Goal: Task Accomplishment & Management: Complete application form

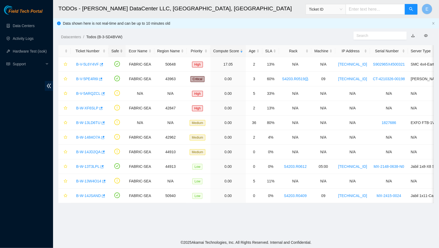
click at [118, 50] on div "Safe" at bounding box center [117, 51] width 12 height 6
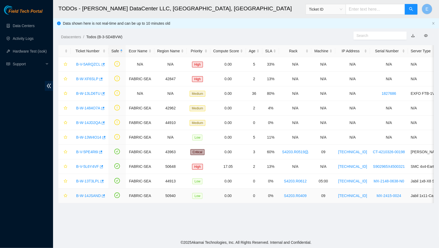
click at [86, 197] on div "B-W-14JSAND" at bounding box center [90, 195] width 32 height 8
click at [86, 195] on link "B-W-14JSAND" at bounding box center [88, 195] width 25 height 4
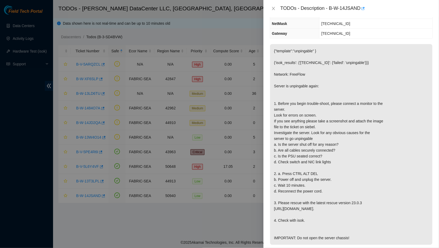
scroll to position [65, 0]
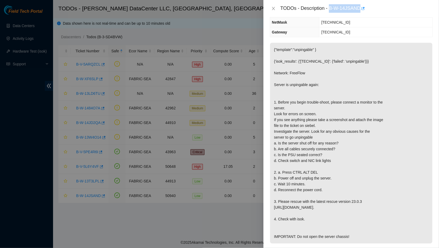
drag, startPoint x: 328, startPoint y: 9, endPoint x: 357, endPoint y: 12, distance: 29.1
click at [357, 12] on div "TODOs - Description - B-W-14JSAND" at bounding box center [357, 8] width 152 height 8
copy div "B-W-14JSAND"
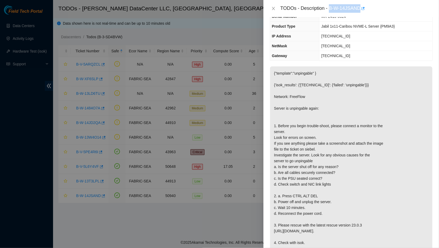
scroll to position [43, 0]
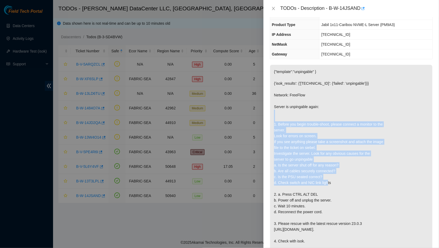
drag, startPoint x: 338, startPoint y: 182, endPoint x: 272, endPoint y: 125, distance: 87.5
click at [272, 125] on p "{"template":"unpingable" } {'isok_results': {'[TECHNICAL_ID]': {'failed': 'unpi…" at bounding box center [351, 165] width 162 height 201
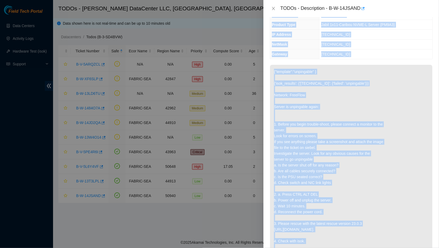
scroll to position [45, 0]
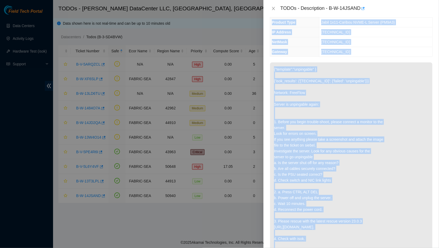
drag, startPoint x: 327, startPoint y: 9, endPoint x: 345, endPoint y: 240, distance: 232.1
click at [345, 240] on div "TODOs - Description - B-W-14JSAND Problem Type Hardware Sub Type Tier 1 Rack Nu…" at bounding box center [352, 124] width 176 height 248
copy div "Problem Type Hardware Sub Type Tier 1 Rack Number S4203.R0409 Machine Number 09…"
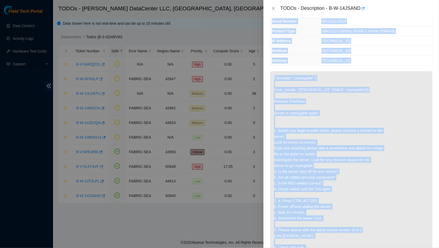
scroll to position [35, 0]
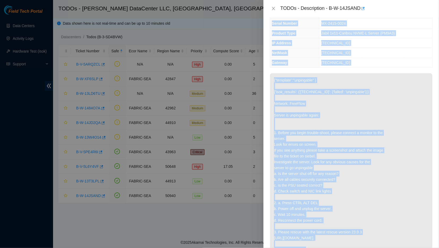
click at [352, 119] on p "{"template":"unpingable" } {'isok_results': {'[TECHNICAL_ID]': {'failed': 'unpi…" at bounding box center [351, 173] width 162 height 201
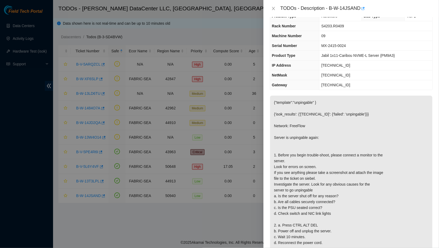
scroll to position [12, 0]
click at [352, 118] on p "{"template":"unpingable" } {'isok_results': {'[TECHNICAL_ID]': {'failed': 'unpi…" at bounding box center [351, 196] width 162 height 201
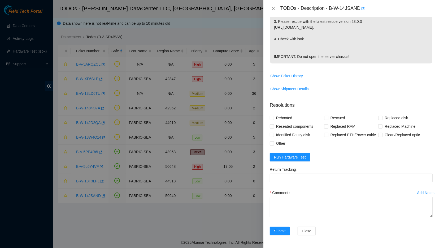
scroll to position [261, 0]
click at [307, 202] on textarea "Comment" at bounding box center [351, 207] width 163 height 20
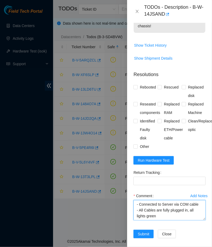
scroll to position [380, 0]
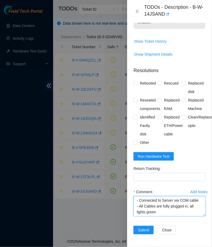
click at [165, 214] on textarea "- Connected to Server via COM cable - All Cables are fully plugged in, all ligh…" at bounding box center [169, 206] width 72 height 20
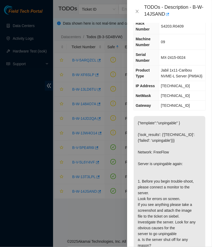
scroll to position [0, 0]
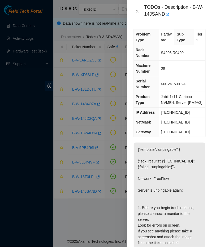
click at [170, 113] on span "23.32.14.76" at bounding box center [175, 112] width 29 height 4
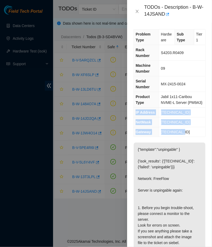
drag, startPoint x: 135, startPoint y: 112, endPoint x: 183, endPoint y: 131, distance: 52.1
click at [183, 131] on tbody "Problem Type Hardware Sub Type Tier 1 Rack Number S4203.R0409 Machine Number 09…" at bounding box center [170, 82] width 72 height 107
copy tbody "IP Address 23.32.14.76 NetMask 255.255.255.224 Gateway 23.32.14.65"
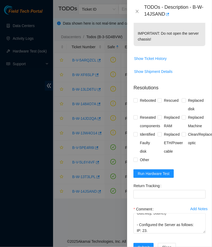
scroll to position [380, 0]
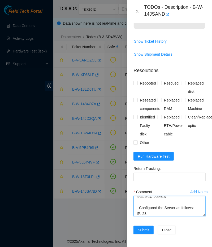
drag, startPoint x: 155, startPoint y: 215, endPoint x: 133, endPoint y: 216, distance: 21.8
click at [133, 216] on textarea "- Connected to Server via COM cable - All Cables are fully plugged in, all ligh…" at bounding box center [169, 206] width 72 height 20
paste textarea "Address 23.32.14.76 NetMask 255.255.255.224 Gateway 23.32.14.65"
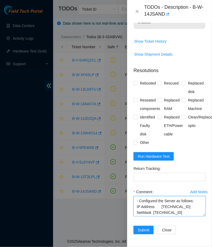
scroll to position [47, 0]
click at [162, 207] on textarea "- Connected to Server via COM cable - All Cables are fully plugged in, all ligh…" at bounding box center [169, 206] width 72 height 20
click at [154, 212] on textarea "- Connected to Server via COM cable - All Cables are fully plugged in, all ligh…" at bounding box center [169, 206] width 72 height 20
click at [137, 213] on textarea "- Connected to Server via COM cable - All Cables are fully plugged in, all ligh…" at bounding box center [169, 206] width 72 height 20
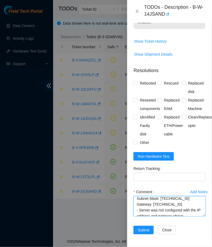
scroll to position [60, 0]
click at [152, 204] on textarea "- Connected to Server via COM cable - All Cables are fully plugged in, all ligh…" at bounding box center [169, 206] width 72 height 20
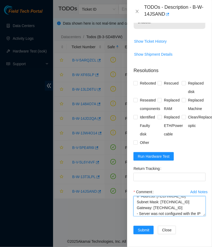
scroll to position [64, 0]
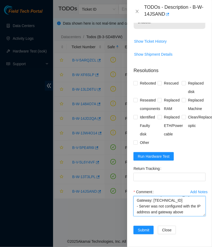
drag, startPoint x: 184, startPoint y: 214, endPoint x: 131, endPoint y: 207, distance: 52.7
click at [133, 207] on textarea "- Connected to Server via COM cable - All Cables are fully plugged in, all ligh…" at bounding box center [169, 206] width 72 height 20
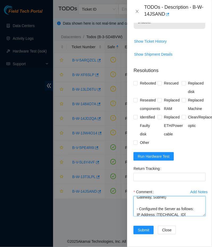
scroll to position [38, 0]
click at [150, 204] on textarea "- Connected to Server via COM cable - All Cables are fully plugged in, all ligh…" at bounding box center [169, 206] width 72 height 20
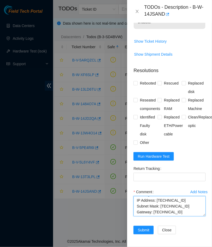
click at [174, 208] on textarea "- Connected to Server via COM cable - All Cables are fully plugged in, all ligh…" at bounding box center [169, 206] width 72 height 20
type textarea "- Connected to Server via COM cable - All Cables are fully plugged in, all ligh…"
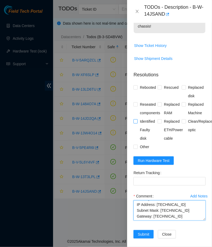
scroll to position [380, 0]
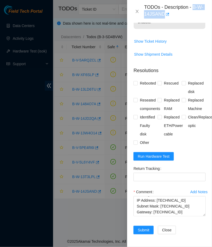
drag, startPoint x: 192, startPoint y: 7, endPoint x: 193, endPoint y: 14, distance: 6.8
click at [193, 14] on div "TODOs - Description - B-W-14JSAND" at bounding box center [175, 11] width 62 height 14
copy div "B-W-14JSAND"
click at [153, 154] on span "Run Hardware Test" at bounding box center [154, 157] width 32 height 6
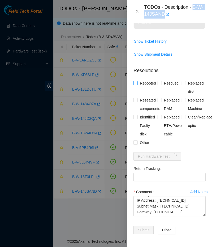
click at [137, 81] on input "Rebooted" at bounding box center [135, 83] width 4 height 4
checkbox input "true"
click at [136, 144] on input "Other" at bounding box center [135, 143] width 4 height 4
checkbox input "true"
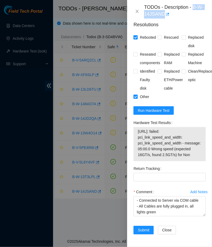
scroll to position [412, 0]
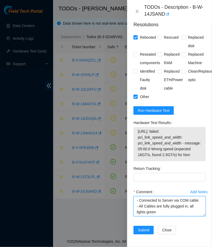
click at [137, 215] on textarea "- Connected to Server via COM cable - All Cables are fully plugged in, all ligh…" at bounding box center [169, 206] width 72 height 20
paste textarea "a. Is the server shut off for any reason? no b. Are all cables securely connect…"
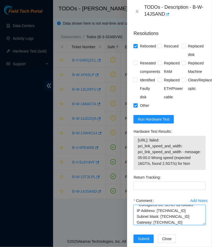
scroll to position [426, 0]
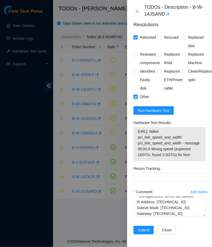
drag, startPoint x: 183, startPoint y: 154, endPoint x: 134, endPoint y: 130, distance: 55.2
click at [134, 130] on div "23.32.14.76: failed: pci_link_speed_and_width: pci_link_speed_and_width - messa…" at bounding box center [169, 144] width 72 height 34
copy span "23.32.14.76: failed: pci_link_speed_and_width: pci_link_speed_and_width - messa…"
click at [164, 143] on span "23.32.14.76: failed: pci_link_speed_and_width: pci_link_speed_and_width - messa…" at bounding box center [170, 143] width 64 height 29
drag, startPoint x: 191, startPoint y: 7, endPoint x: 182, endPoint y: 16, distance: 12.4
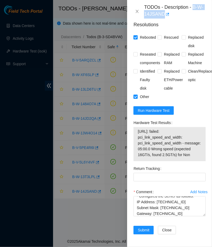
click at [182, 16] on div "TODOs - Description - B-W-14JSAND" at bounding box center [175, 11] width 62 height 14
copy div "B-W-14JSAND"
drag, startPoint x: 182, startPoint y: 155, endPoint x: 136, endPoint y: 131, distance: 51.6
click at [136, 131] on div "23.32.14.76: failed: pci_link_speed_and_width: pci_link_speed_and_width - messa…" at bounding box center [169, 144] width 72 height 34
copy span "23.32.14.76: failed: pci_link_speed_and_width: pci_link_speed_and_width - messa…"
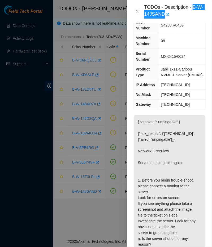
scroll to position [27, 0]
click at [171, 85] on span "23.32.14.76" at bounding box center [175, 85] width 29 height 4
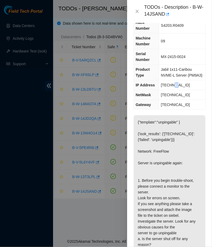
click at [171, 85] on span "23.32.14.76" at bounding box center [175, 85] width 29 height 4
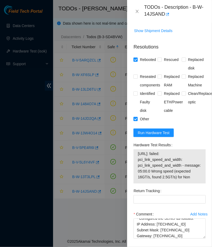
scroll to position [426, 0]
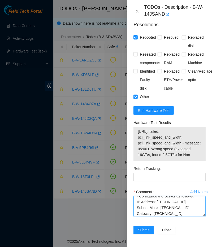
click at [187, 214] on textarea "- Connected to Server via COM cable - All Cables are fully plugged in, all ligh…" at bounding box center [169, 206] width 72 height 20
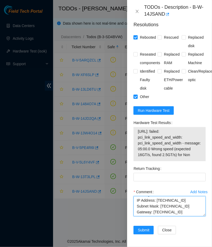
scroll to position [61, 0]
click at [177, 213] on textarea "- Connected to Server via COM cable - All Cables are fully plugged in, all ligh…" at bounding box center [169, 206] width 72 height 20
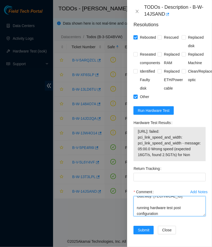
scroll to position [74, 0]
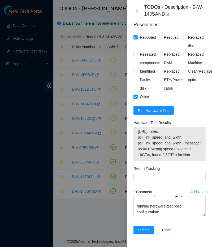
drag, startPoint x: 187, startPoint y: 157, endPoint x: 135, endPoint y: 131, distance: 57.6
click at [135, 131] on div "23.32.14.76: failed: pci_link_speed_and_width: pci_link_speed_and_width - messa…" at bounding box center [169, 144] width 72 height 34
copy span "23.32.14.76: failed: pci_link_speed_and_width: pci_link_speed_and_width - messa…"
click at [166, 214] on textarea "- Connected to Server via COM cable - All Cables are fully plugged in, all ligh…" at bounding box center [169, 206] width 72 height 20
paste textarea "23.32.14.76: failed: pci_link_speed_and_width: pci_link_speed_and_width - messa…"
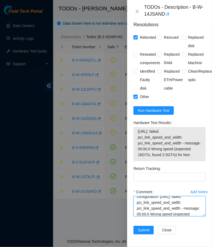
scroll to position [85, 0]
type textarea "- Connected to Server via COM cable - All Cables are fully plugged in, all ligh…"
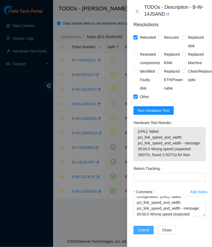
click at [144, 228] on span "Submit" at bounding box center [144, 230] width 12 height 6
click at [161, 219] on div "Comment - Connected to Server via COM cable - All Cables are fully plugged in, …" at bounding box center [169, 204] width 72 height 32
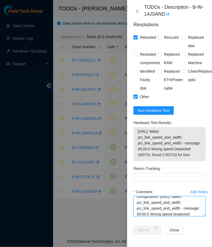
click at [159, 209] on textarea "- Connected to Server via COM cable - All Cables are fully plugged in, all ligh…" at bounding box center [169, 206] width 72 height 20
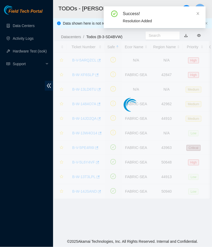
scroll to position [91, 0]
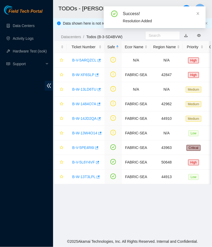
click at [85, 197] on main "TODOs - Sabey DataCenter LLC, Tukwila, WA E Data shown here is not real-time an…" at bounding box center [132, 118] width 159 height 236
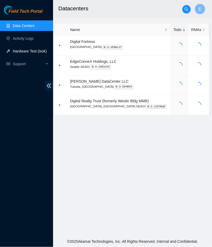
click at [21, 49] on link "Hardware Test (isok)" at bounding box center [30, 51] width 34 height 4
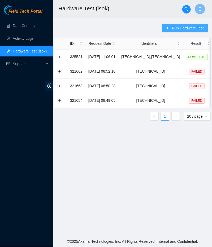
click at [177, 27] on span "Run Hardware Test" at bounding box center [188, 28] width 32 height 6
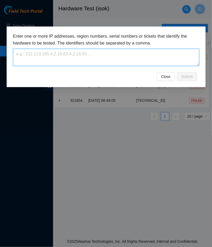
click at [105, 58] on textarea at bounding box center [106, 57] width 186 height 17
paste textarea "[TECHNICAL_ID]"
type textarea "23.32.14.76"
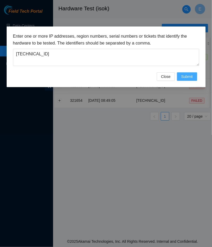
click at [183, 76] on span "Submit" at bounding box center [187, 77] width 12 height 6
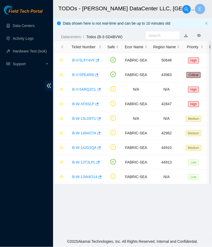
click at [98, 202] on main "TODOs - Sabey DataCenter LLC, Tukwila, WA E Data shown here is not real-time an…" at bounding box center [132, 118] width 159 height 236
click at [86, 176] on link "B-W-13W4O14" at bounding box center [84, 177] width 25 height 4
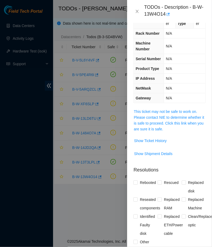
scroll to position [14, 0]
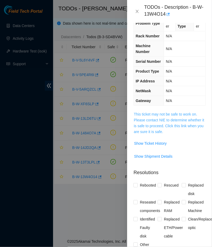
click at [165, 117] on link "This ticket may not be safe to work on. Please contact NIE to determine whether…" at bounding box center [169, 123] width 70 height 22
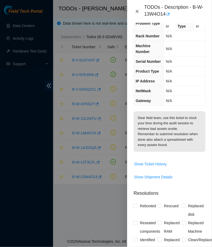
click at [137, 12] on icon "close" at bounding box center [137, 11] width 3 height 3
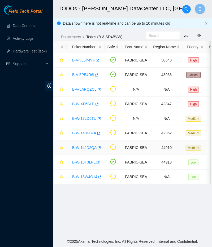
click at [85, 147] on link "B-W-14JD2QA" at bounding box center [84, 148] width 24 height 4
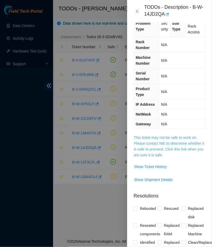
click at [149, 145] on link "This ticket may not be safe to work on. Please contact NIE to determine whether…" at bounding box center [169, 147] width 70 height 22
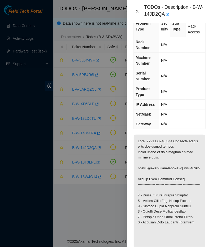
click at [137, 11] on icon "close" at bounding box center [137, 11] width 4 height 4
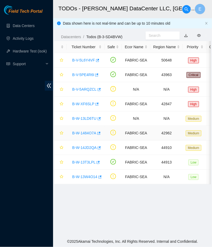
click at [85, 132] on link "B-W-1484O7A" at bounding box center [84, 133] width 24 height 4
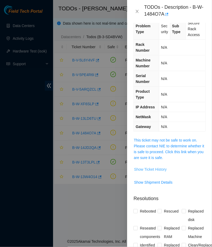
scroll to position [0, 0]
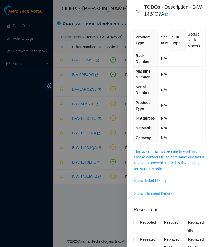
click at [137, 12] on icon "close" at bounding box center [137, 11] width 3 height 3
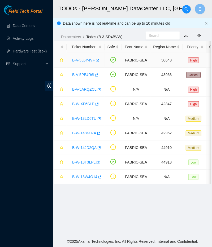
click at [84, 62] on link "B-V-5L6Y4VF" at bounding box center [83, 60] width 23 height 4
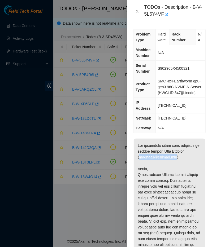
drag, startPoint x: 140, startPoint y: 152, endPoint x: 176, endPoint y: 151, distance: 36.6
copy p "aabelson@akamai.com"
click at [136, 12] on icon "close" at bounding box center [137, 11] width 4 height 4
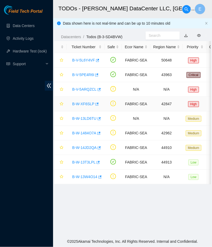
click at [84, 104] on link "B-W-XF6SLP" at bounding box center [83, 104] width 22 height 4
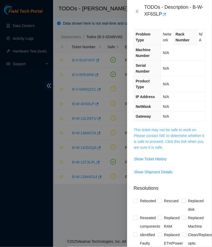
click at [152, 129] on link "This ticket may not be safe to work on. Please contact NIE to determine whether…" at bounding box center [169, 139] width 70 height 22
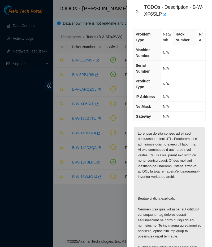
click at [135, 12] on icon "close" at bounding box center [137, 11] width 4 height 4
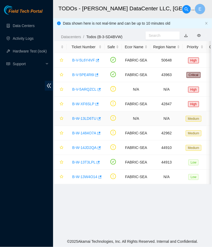
click at [90, 118] on link "B-W-13LD6TU" at bounding box center [84, 119] width 24 height 4
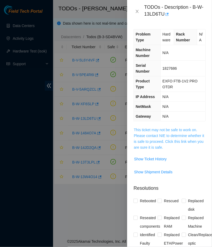
click at [176, 136] on link "This ticket may not be safe to work on. Please contact NIE to determine whether…" at bounding box center [169, 139] width 70 height 22
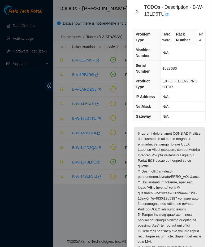
click at [138, 9] on button "Close" at bounding box center [136, 11] width 7 height 5
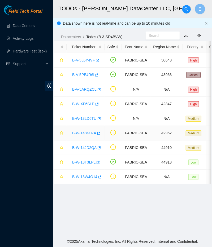
click at [87, 132] on link "B-W-1484O7A" at bounding box center [84, 133] width 24 height 4
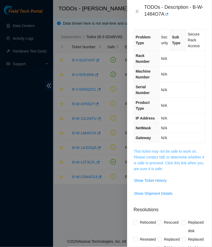
click at [175, 154] on link "This ticket may not be safe to work on. Please contact NIE to determine whether…" at bounding box center [169, 160] width 70 height 22
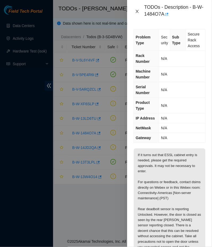
click at [136, 12] on icon "close" at bounding box center [137, 11] width 3 height 3
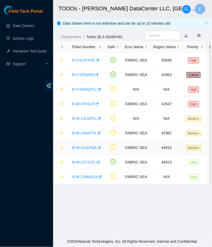
click at [83, 149] on link "B-W-14JD2QA" at bounding box center [84, 148] width 24 height 4
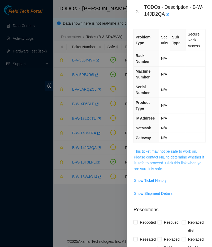
click at [163, 161] on link "This ticket may not be safe to work on. Please contact NIE to determine whether…" at bounding box center [169, 160] width 70 height 22
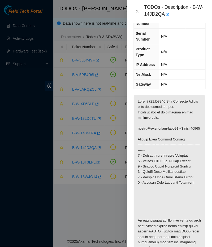
scroll to position [54, 0]
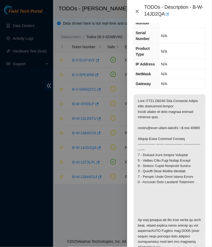
click at [137, 12] on icon "close" at bounding box center [137, 11] width 4 height 4
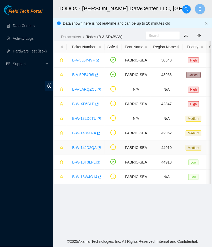
click at [83, 146] on link "B-W-14JD2QA" at bounding box center [84, 148] width 24 height 4
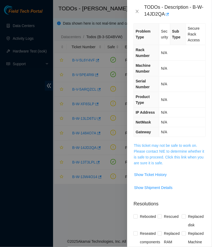
click at [142, 152] on link "This ticket may not be safe to work on. Please contact NIE to determine whether…" at bounding box center [169, 155] width 70 height 22
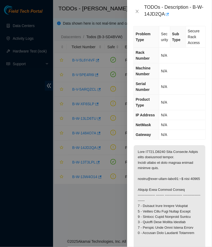
scroll to position [0, 0]
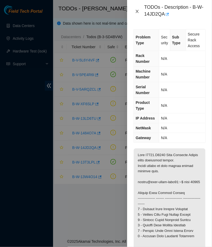
click at [136, 13] on icon "close" at bounding box center [137, 11] width 4 height 4
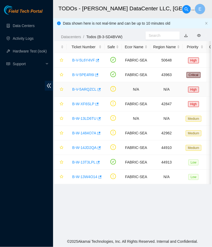
click at [79, 88] on link "B-V-5ARQZCL" at bounding box center [84, 89] width 24 height 4
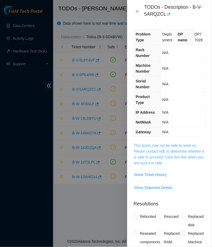
click at [149, 147] on link "This ticket may not be safe to work on. Please contact NIE to determine whether…" at bounding box center [169, 155] width 70 height 22
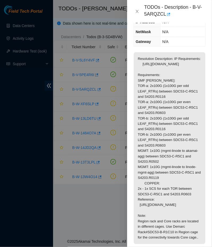
scroll to position [84, 0]
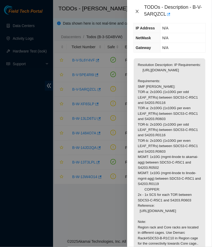
click at [137, 12] on icon "close" at bounding box center [137, 11] width 3 height 3
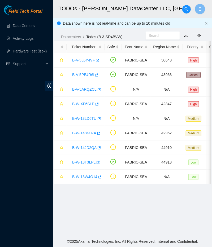
scroll to position [67, 0]
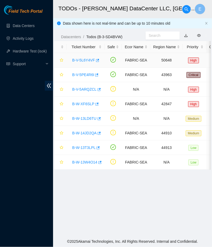
click at [84, 61] on link "B-V-5L6Y4VF" at bounding box center [83, 60] width 23 height 4
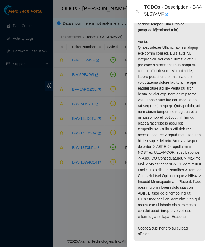
scroll to position [128, 0]
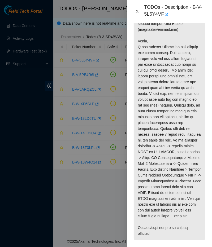
click at [139, 11] on icon "close" at bounding box center [137, 11] width 4 height 4
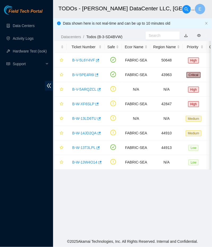
scroll to position [91, 0]
click at [84, 77] on link "B-V-5PE4R6I" at bounding box center [83, 75] width 22 height 4
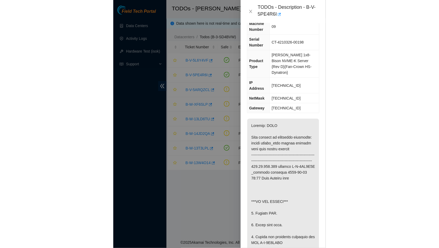
scroll to position [30, 0]
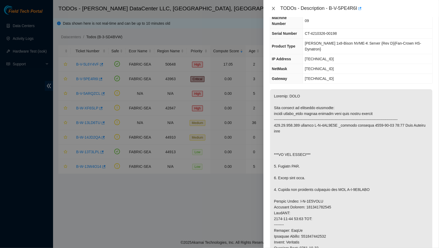
click at [212, 7] on icon "close" at bounding box center [274, 8] width 4 height 4
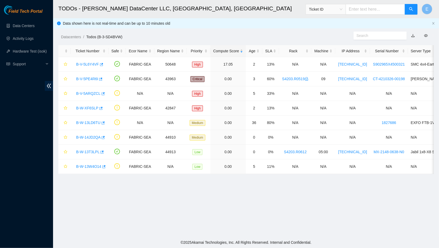
scroll to position [42, 0]
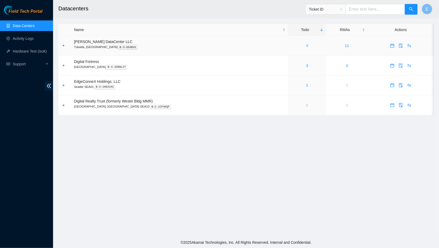
click at [306, 47] on link "9" at bounding box center [307, 46] width 2 height 4
click at [306, 45] on link "9" at bounding box center [307, 46] width 2 height 4
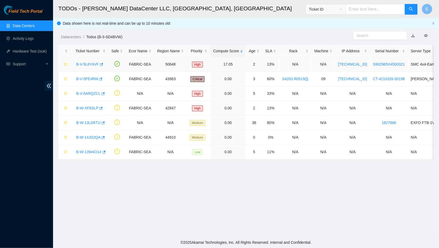
click at [82, 62] on link "B-V-5L6Y4VF" at bounding box center [87, 64] width 23 height 4
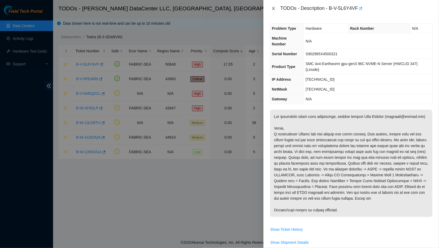
click at [273, 10] on icon "close" at bounding box center [274, 8] width 4 height 4
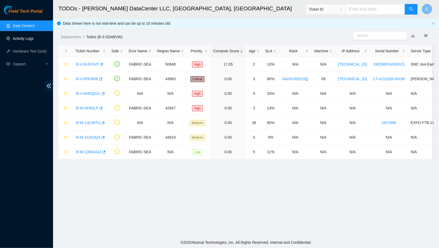
click at [30, 41] on link "Activity Logs" at bounding box center [23, 38] width 21 height 4
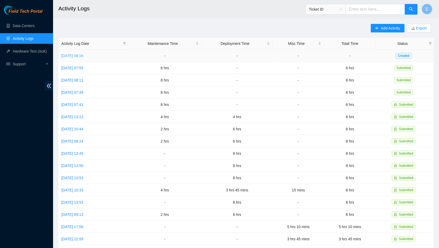
click at [80, 58] on link "[DATE] 08:16" at bounding box center [72, 56] width 22 height 4
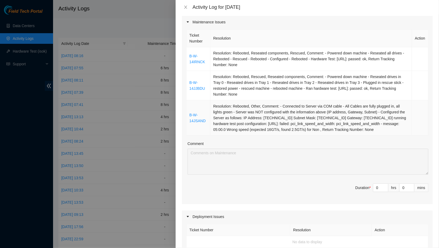
scroll to position [66, 0]
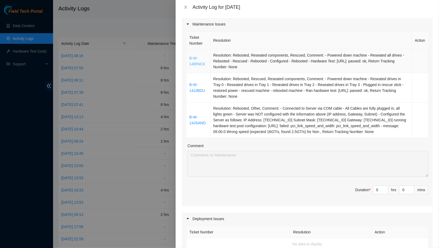
click at [191, 62] on link "B-W-14IRNCK" at bounding box center [197, 61] width 16 height 10
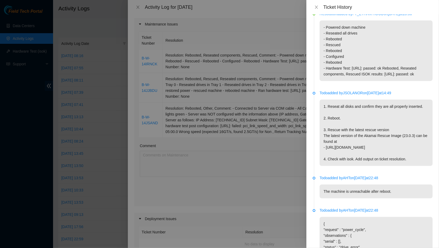
scroll to position [0, 0]
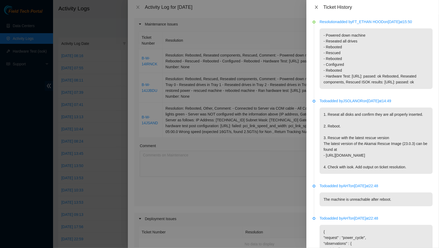
click at [313, 6] on button "Close" at bounding box center [316, 7] width 7 height 5
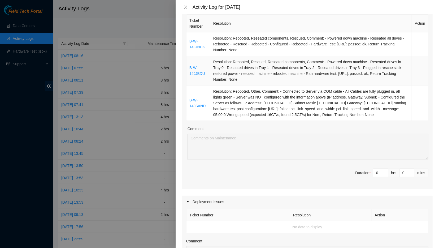
scroll to position [83, 0]
click at [202, 104] on link "B-W-14JSAND" at bounding box center [197, 104] width 16 height 10
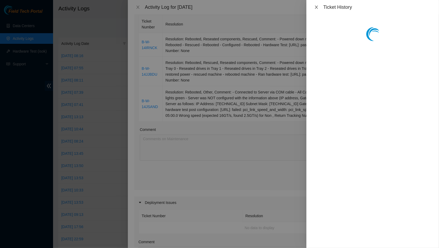
click at [316, 10] on button "Close" at bounding box center [316, 7] width 7 height 5
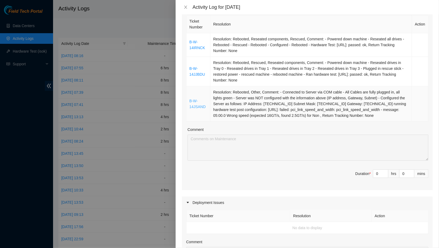
click at [193, 105] on link "B-W-14JSAND" at bounding box center [197, 104] width 16 height 10
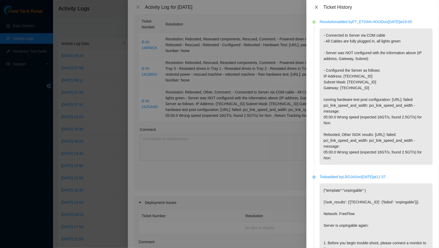
click at [316, 7] on icon "close" at bounding box center [316, 7] width 4 height 4
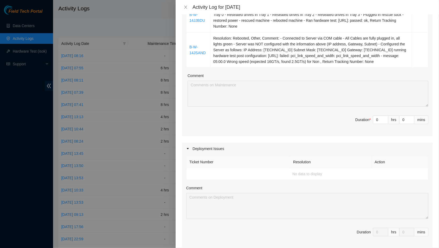
scroll to position [138, 0]
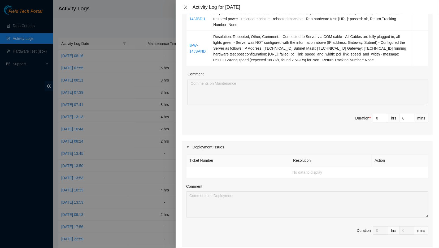
click at [186, 7] on icon "close" at bounding box center [185, 7] width 3 height 3
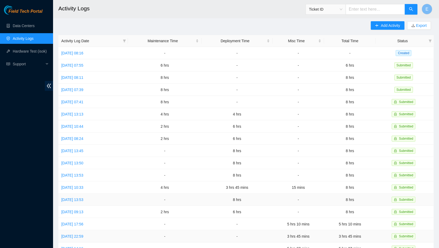
scroll to position [0, 0]
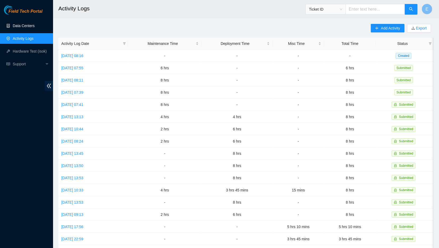
click at [28, 26] on link "Data Centers" at bounding box center [24, 26] width 22 height 4
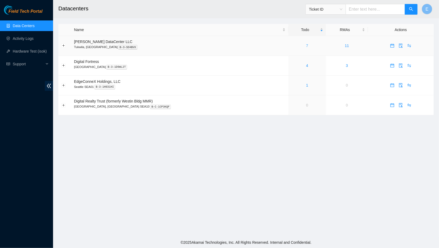
click at [306, 45] on link "7" at bounding box center [307, 46] width 2 height 4
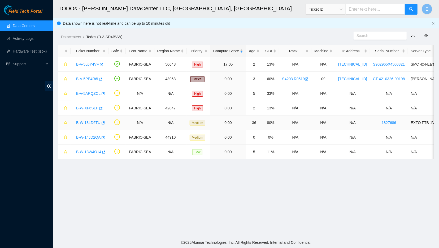
click at [87, 122] on link "B-W-13LD6TU" at bounding box center [88, 122] width 24 height 4
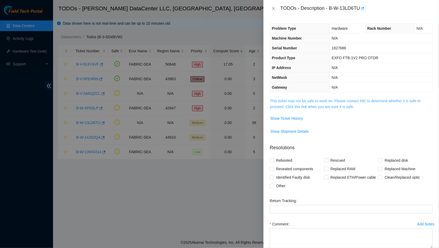
click at [282, 106] on link "This ticket may not be safe to work on. Please contact NIE to determine whether…" at bounding box center [345, 104] width 151 height 10
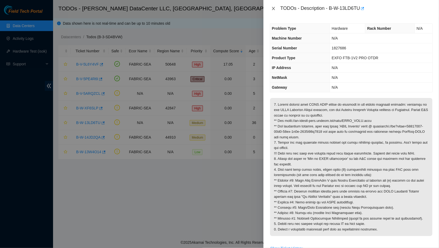
click at [270, 8] on button "Close" at bounding box center [273, 8] width 7 height 5
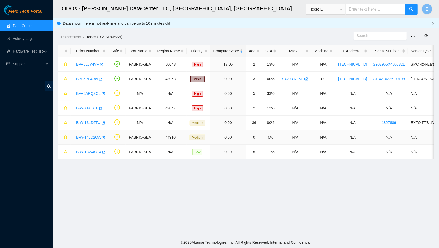
click at [79, 135] on link "B-W-14JD2QA" at bounding box center [88, 137] width 24 height 4
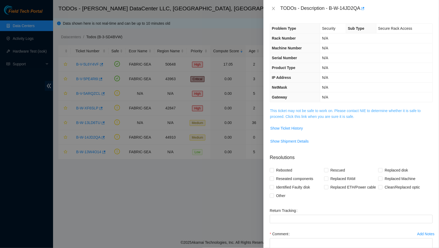
click at [283, 110] on link "This ticket may not be safe to work on. Please contact NIE to determine whether…" at bounding box center [345, 114] width 151 height 10
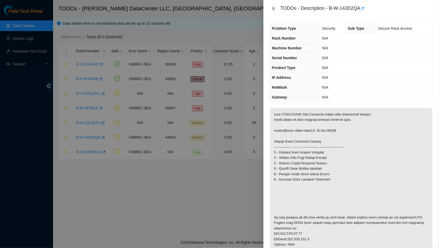
click at [272, 10] on icon "close" at bounding box center [274, 8] width 4 height 4
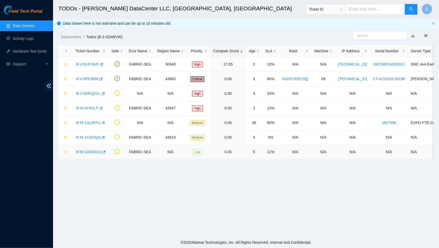
click at [81, 152] on link "B-W-13W4O14" at bounding box center [88, 152] width 25 height 4
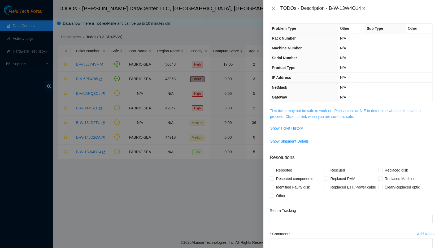
click at [286, 114] on link "This ticket may not be safe to work on. Please contact NIE to determine whether…" at bounding box center [345, 114] width 151 height 10
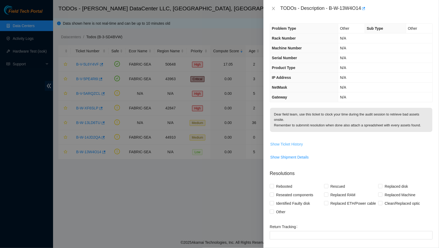
click at [287, 142] on span "Show Ticket History" at bounding box center [286, 144] width 33 height 6
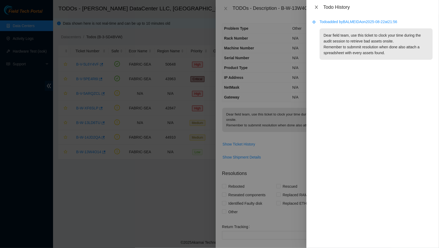
click at [315, 6] on icon "close" at bounding box center [316, 7] width 4 height 4
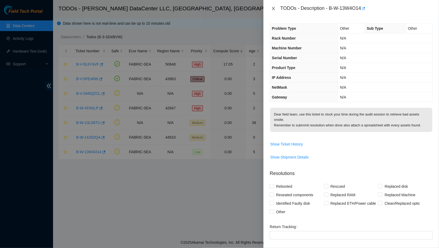
click at [273, 8] on icon "close" at bounding box center [274, 8] width 4 height 4
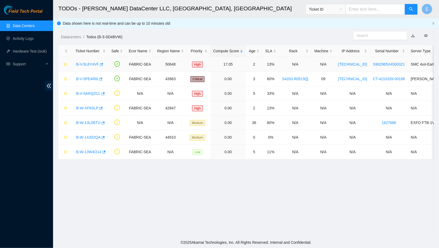
click at [84, 63] on link "B-V-5L6Y4VF" at bounding box center [87, 64] width 23 height 4
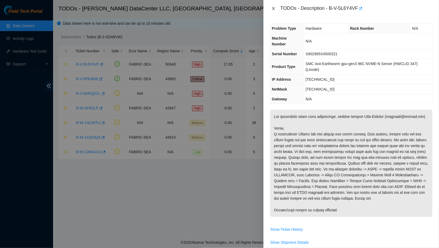
click at [272, 7] on icon "close" at bounding box center [273, 8] width 3 height 3
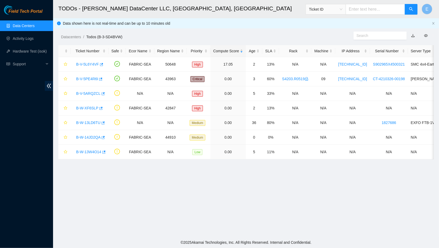
click at [174, 36] on ol "Datacenters / Todos (B-3-SD4BVW) /" at bounding box center [202, 37] width 282 height 6
